Goal: Task Accomplishment & Management: Use online tool/utility

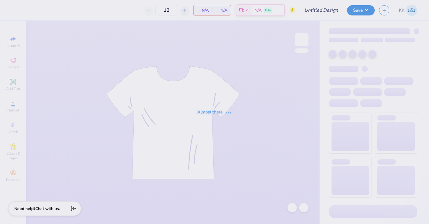
type input "80"
type input "Lambda Chi Alpha Pumpkin Bust"
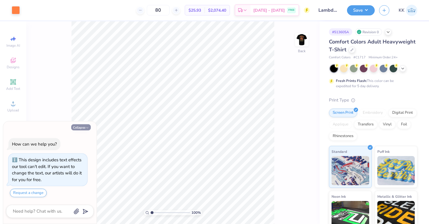
click at [86, 126] on icon "button" at bounding box center [88, 128] width 4 height 4
type textarea "x"
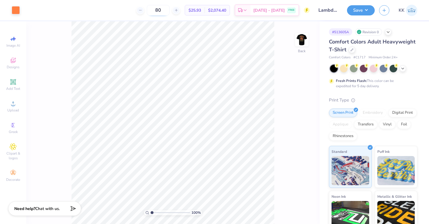
click at [165, 9] on input "80" at bounding box center [158, 10] width 23 height 11
type input "35"
click at [385, 126] on div "Vinyl" at bounding box center [387, 123] width 16 height 9
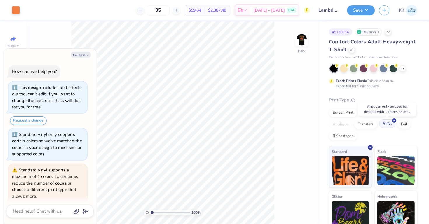
scroll to position [21, 0]
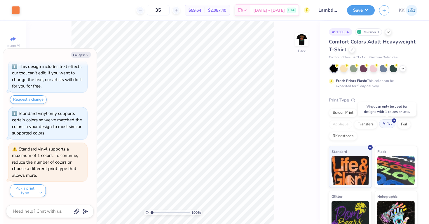
click at [385, 125] on div "Vinyl" at bounding box center [387, 123] width 16 height 9
click at [350, 112] on div "Screen Print" at bounding box center [343, 112] width 28 height 9
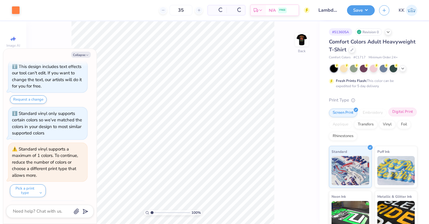
scroll to position [57, 0]
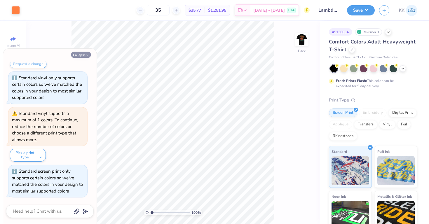
click at [81, 53] on button "Collapse" at bounding box center [81, 55] width 20 height 6
type textarea "x"
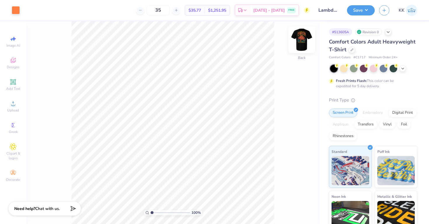
click at [296, 46] on img at bounding box center [301, 39] width 23 height 23
click at [48, 13] on div at bounding box center [47, 10] width 8 height 8
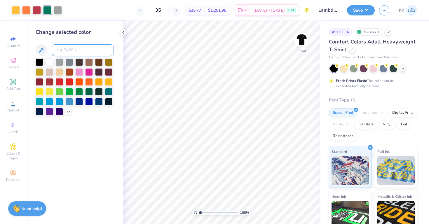
click at [64, 51] on input at bounding box center [83, 50] width 62 height 12
type input "136"
click at [49, 11] on div at bounding box center [47, 10] width 8 height 8
click at [64, 52] on input at bounding box center [83, 50] width 62 height 12
type input "164"
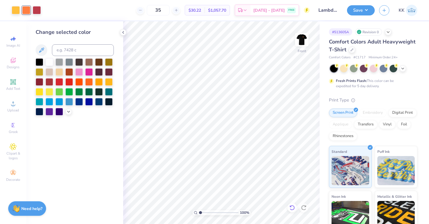
click at [291, 208] on icon at bounding box center [292, 208] width 6 height 6
click at [305, 208] on icon at bounding box center [304, 208] width 6 height 6
click at [294, 207] on icon at bounding box center [292, 207] width 5 height 5
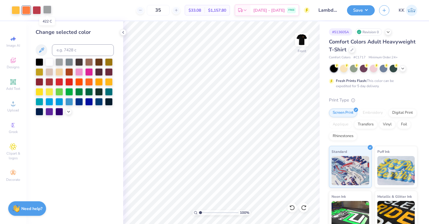
click at [46, 10] on div at bounding box center [47, 10] width 8 height 8
click at [77, 46] on input at bounding box center [83, 50] width 62 height 12
type input "136"
click at [366, 12] on button "Save" at bounding box center [361, 9] width 28 height 10
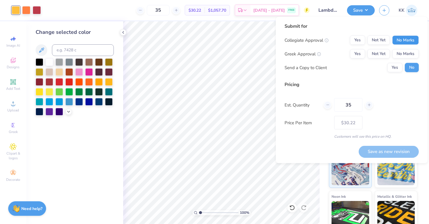
click at [402, 41] on button "No Marks" at bounding box center [405, 40] width 27 height 9
click at [383, 53] on button "Not Yet" at bounding box center [378, 53] width 22 height 9
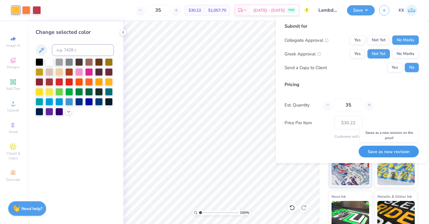
click at [375, 151] on button "Save as new revision" at bounding box center [389, 152] width 60 height 12
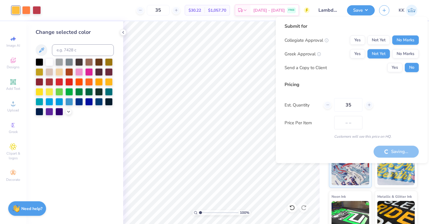
type input "$30.22"
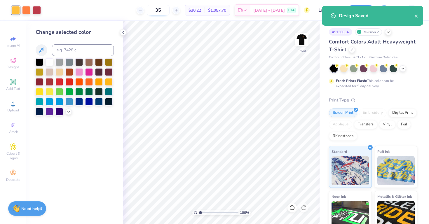
click at [165, 11] on input "35" at bounding box center [158, 10] width 23 height 11
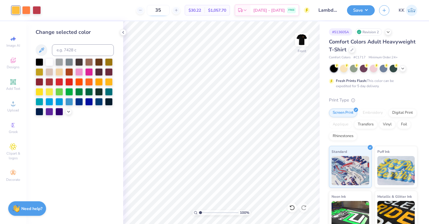
click at [165, 11] on input "35" at bounding box center [158, 10] width 23 height 11
type input "80"
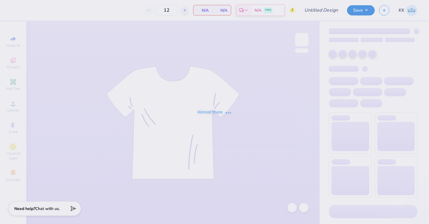
type input "85"
type input "SigEp PowderPuff"
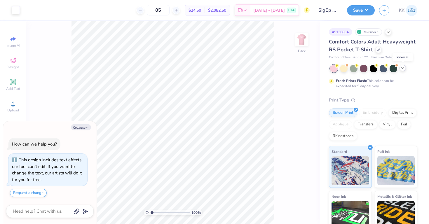
click at [402, 68] on icon at bounding box center [402, 68] width 5 height 5
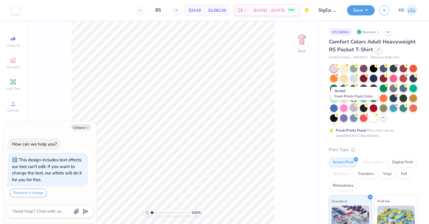
click at [354, 107] on div at bounding box center [354, 108] width 8 height 8
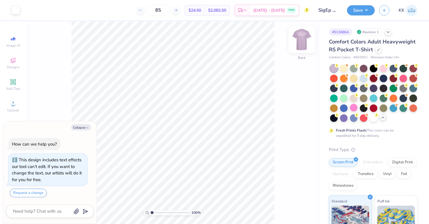
click at [306, 46] on img at bounding box center [301, 39] width 23 height 23
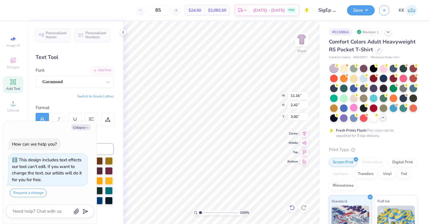
click at [290, 211] on div at bounding box center [291, 207] width 9 height 9
type textarea "x"
type input "3.20"
click at [290, 211] on div at bounding box center [291, 207] width 9 height 9
type textarea "x"
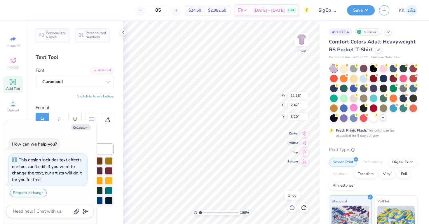
type input "3.30"
click at [290, 211] on div at bounding box center [291, 207] width 9 height 9
type textarea "x"
type input "3.20"
click at [290, 211] on div at bounding box center [291, 207] width 9 height 9
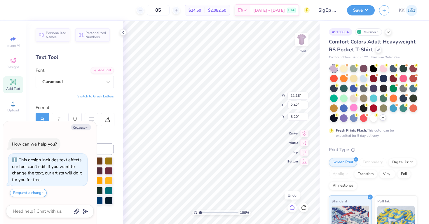
type textarea "x"
type input "3.10"
click at [290, 211] on div at bounding box center [291, 207] width 9 height 9
click at [304, 46] on img at bounding box center [301, 39] width 23 height 23
click at [379, 48] on icon at bounding box center [378, 49] width 3 height 3
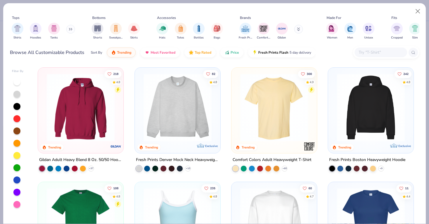
click at [245, 102] on img at bounding box center [274, 108] width 74 height 68
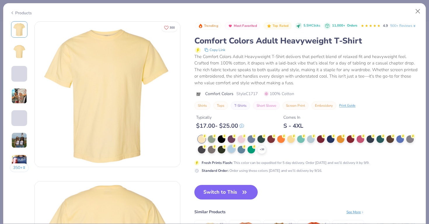
click at [234, 150] on div at bounding box center [232, 149] width 8 height 8
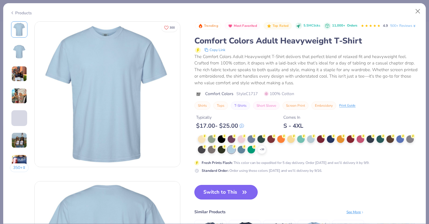
click at [235, 194] on button "Switch to This" at bounding box center [225, 192] width 63 height 15
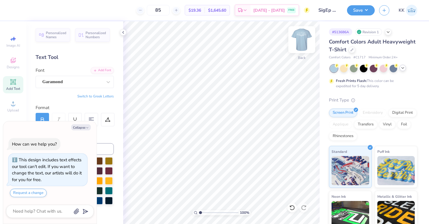
click at [301, 41] on img at bounding box center [301, 39] width 23 height 23
click at [308, 47] on div "Front" at bounding box center [301, 43] width 13 height 21
type textarea "x"
type input "3.49"
click at [356, 8] on button "Save" at bounding box center [361, 9] width 28 height 10
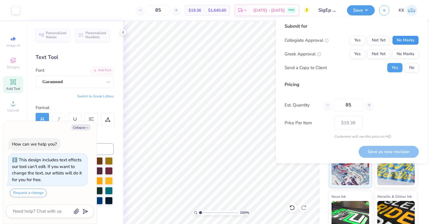
click at [395, 38] on button "No Marks" at bounding box center [405, 40] width 27 height 9
click at [382, 50] on button "Not Yet" at bounding box center [378, 53] width 22 height 9
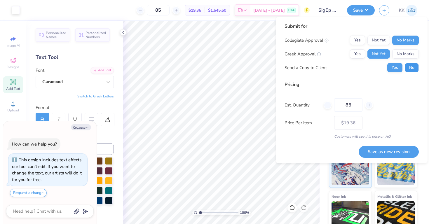
click at [410, 66] on button "No" at bounding box center [412, 67] width 14 height 9
type textarea "x"
click at [381, 155] on button "Save as new revision" at bounding box center [389, 152] width 60 height 12
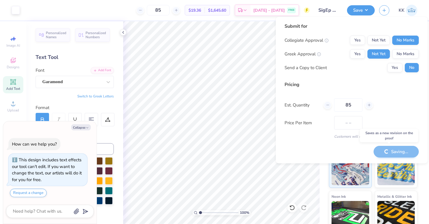
type input "$19.36"
type textarea "x"
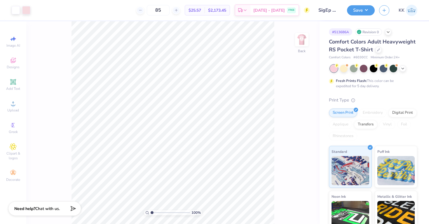
click at [304, 30] on div "100 % Back" at bounding box center [172, 122] width 293 height 203
click at [298, 37] on img at bounding box center [301, 39] width 23 height 23
